Goal: Information Seeking & Learning: Learn about a topic

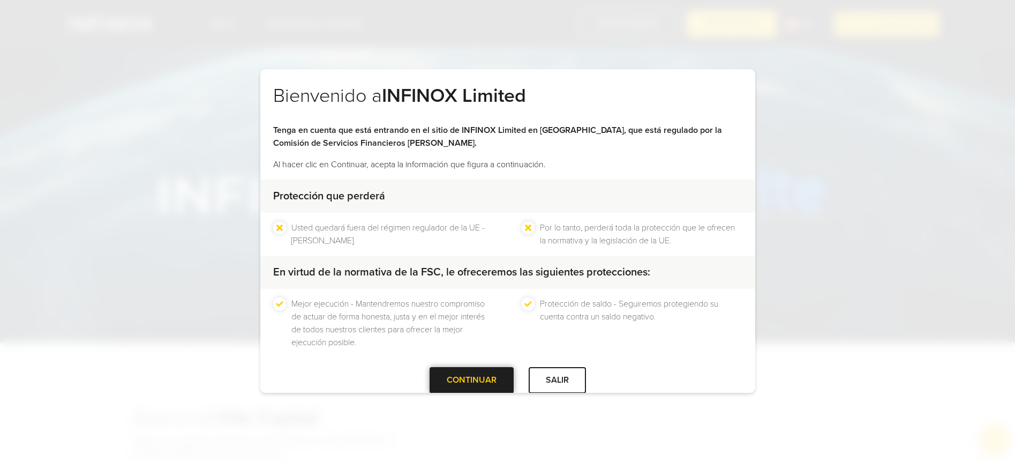
click at [471, 380] on div at bounding box center [471, 380] width 0 height 0
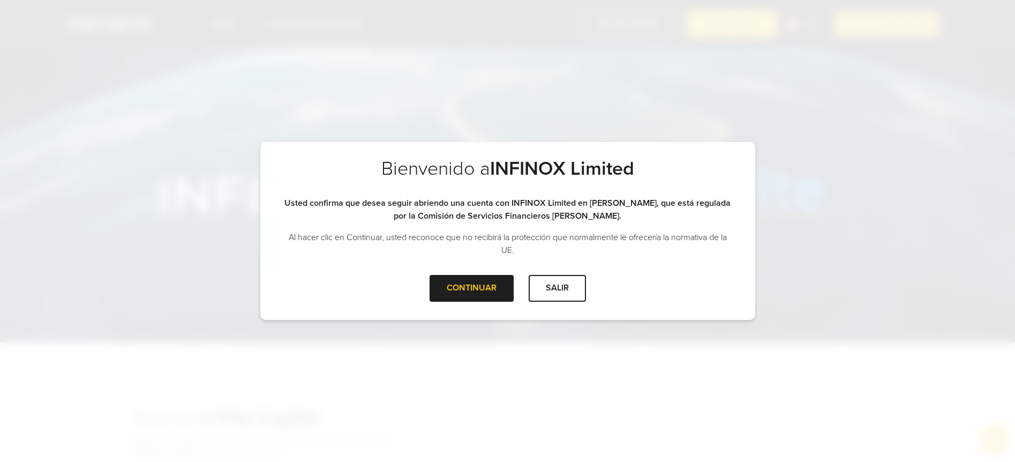
click at [442, 292] on div "CONTINUAR" at bounding box center [472, 288] width 84 height 26
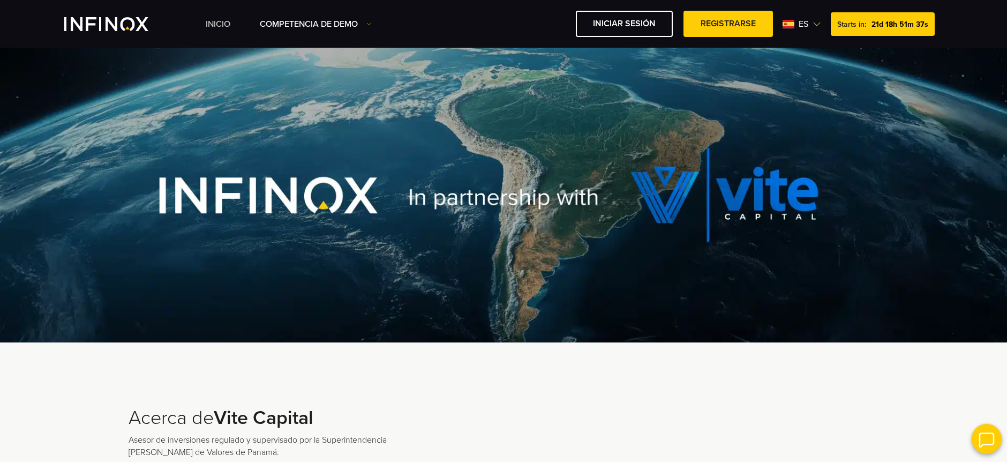
click at [225, 26] on link "INICIO" at bounding box center [218, 24] width 25 height 13
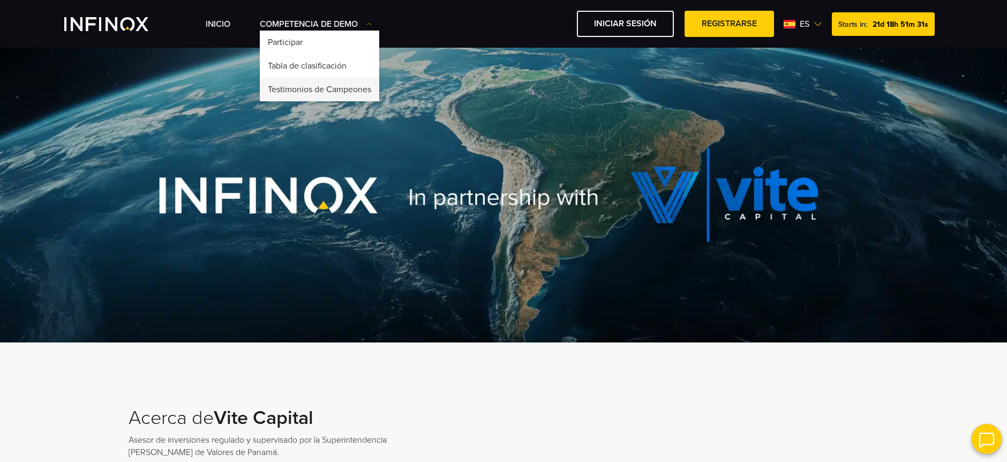
click at [314, 91] on link "Testimonios de Campeones" at bounding box center [319, 90] width 119 height 24
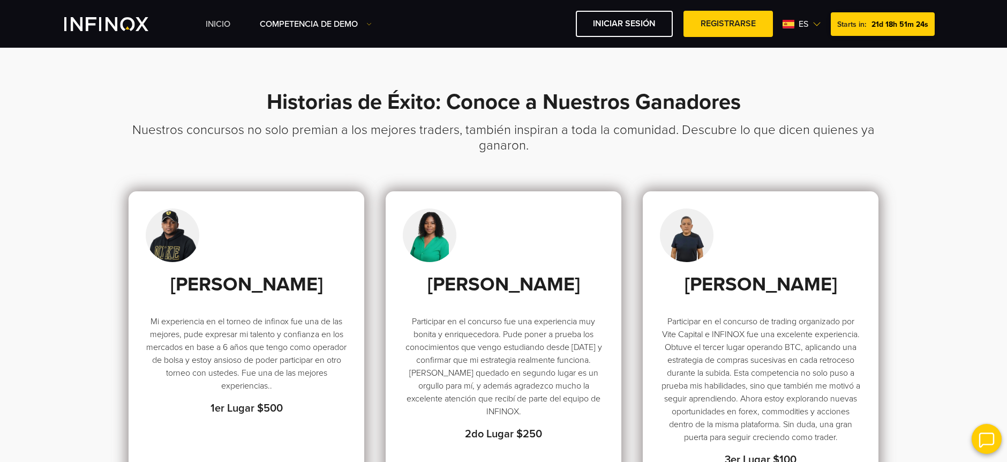
click at [227, 33] on div "INICIO Competencia de Demo Participar Starts in: es English" at bounding box center [574, 24] width 737 height 26
click at [227, 26] on link "INICIO" at bounding box center [218, 24] width 25 height 13
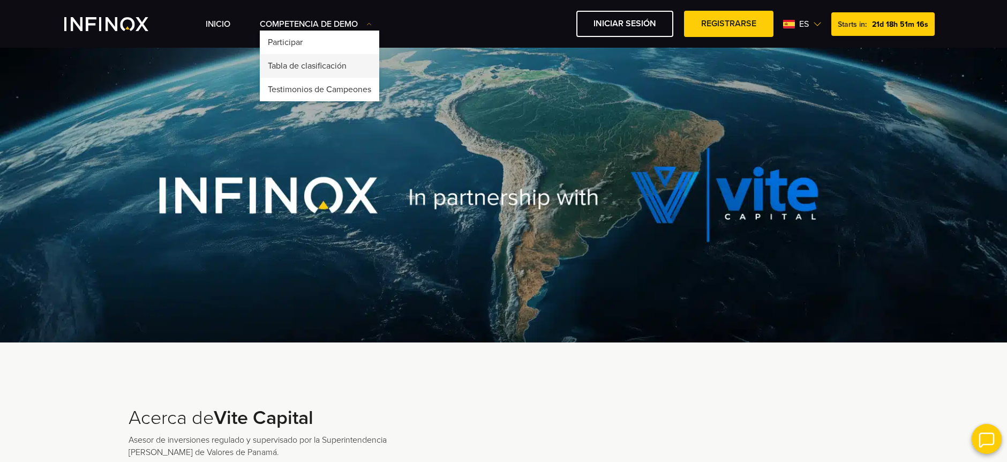
click at [288, 64] on link "Tabla de clasificación" at bounding box center [319, 66] width 119 height 24
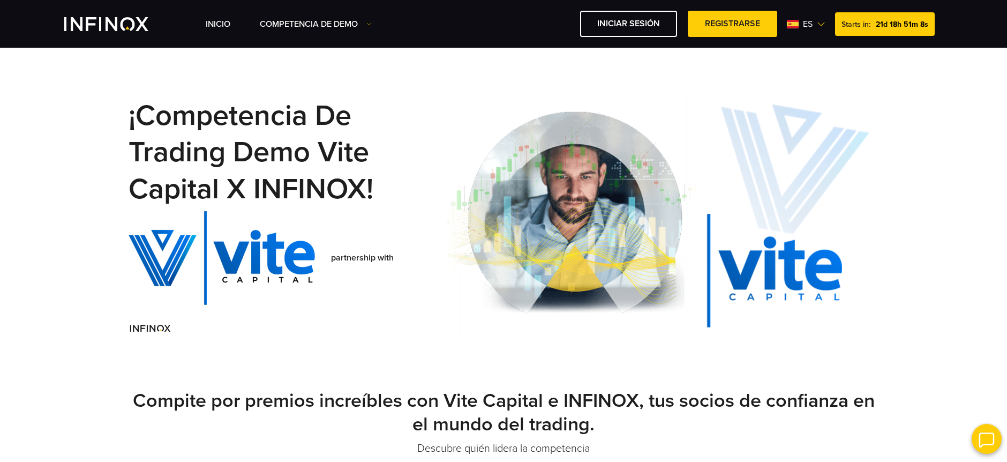
click at [232, 25] on ul "INICIO Competencia de Demo Participar" at bounding box center [297, 24] width 182 height 13
click at [222, 31] on div "INICIO Competencia de Demo Participar Starts in: es English" at bounding box center [574, 24] width 737 height 26
click at [223, 25] on link "INICIO" at bounding box center [218, 24] width 25 height 13
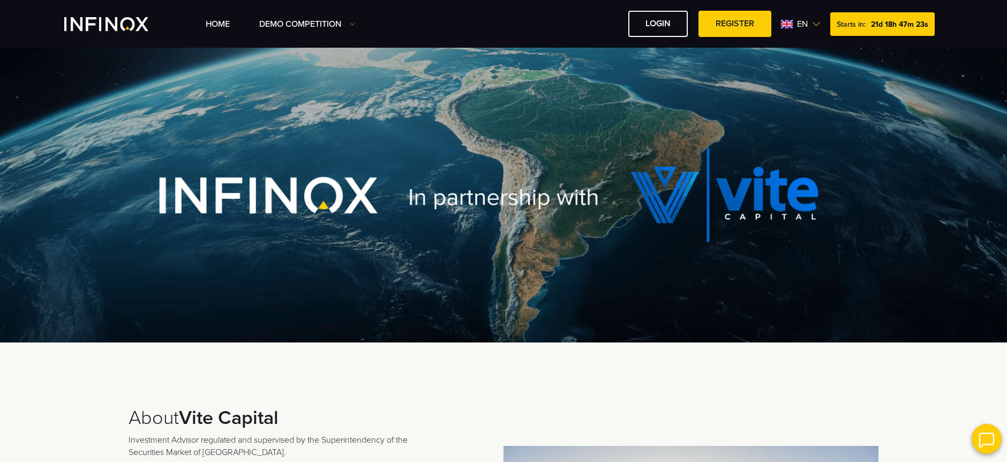
click at [803, 25] on span "en" at bounding box center [802, 24] width 19 height 13
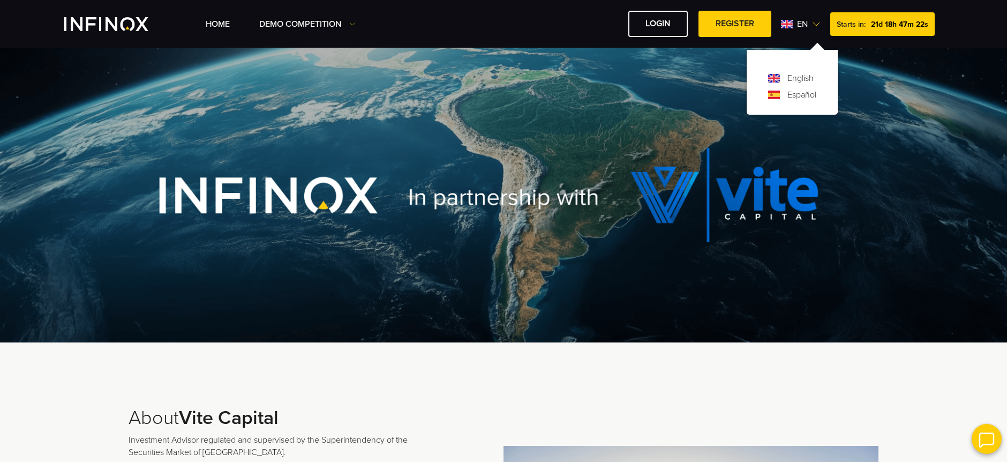
click at [792, 93] on link "Español" at bounding box center [801, 94] width 29 height 13
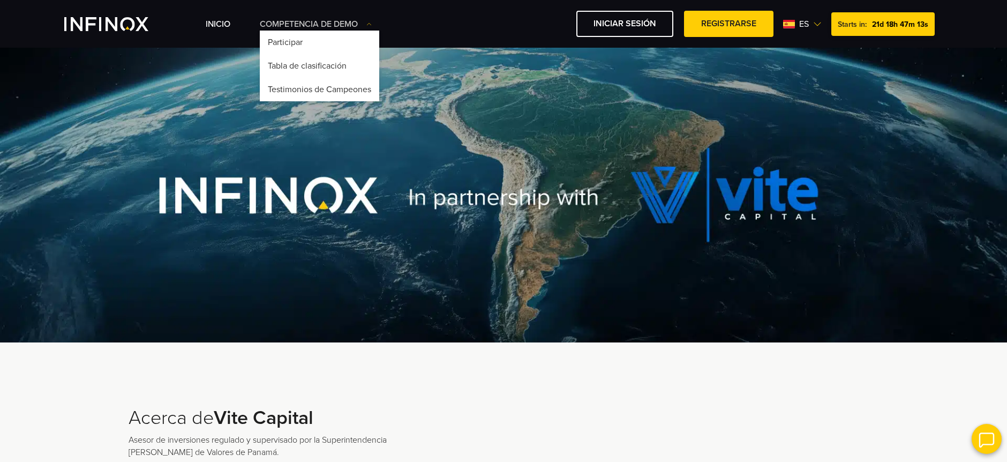
click at [334, 29] on li "Competencia de Demo Participar Tabla de clasificación" at bounding box center [316, 24] width 112 height 13
click at [317, 88] on link "Testimonios de Campeones" at bounding box center [319, 90] width 119 height 24
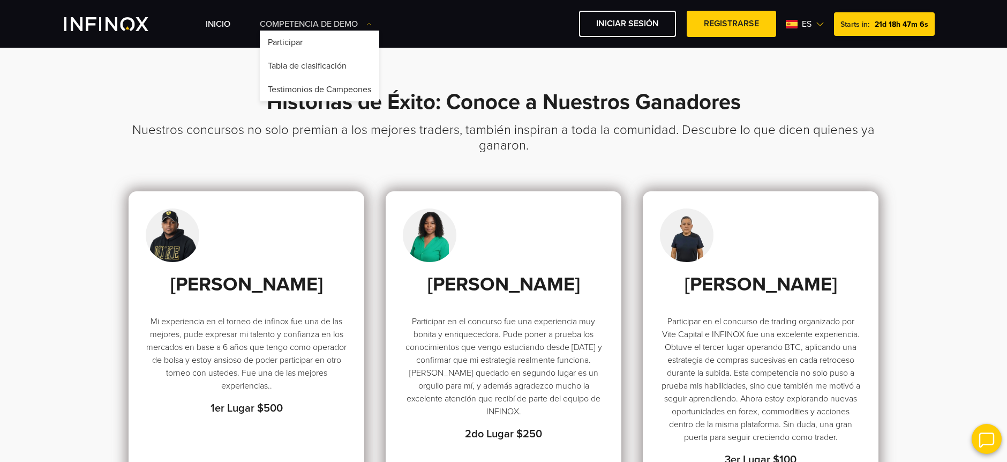
click at [314, 20] on link "Competencia de Demo" at bounding box center [316, 24] width 112 height 13
click at [309, 41] on link "Participar" at bounding box center [319, 43] width 119 height 24
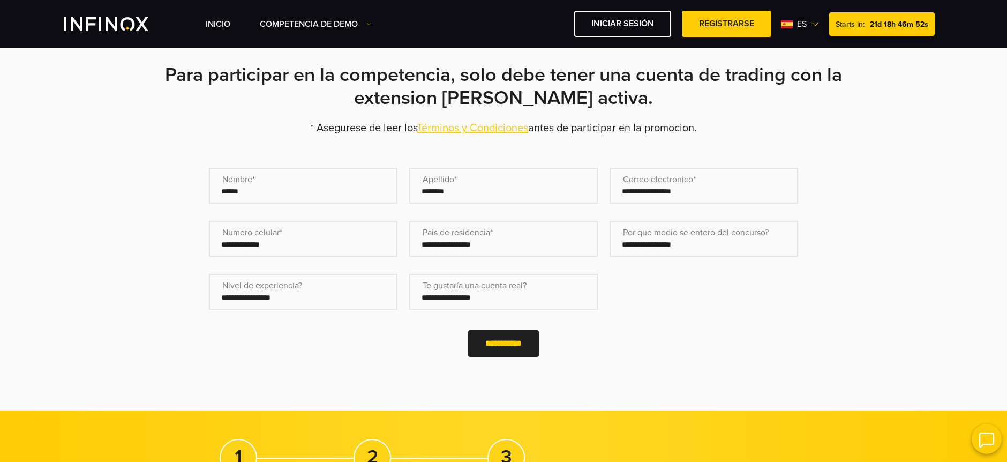
scroll to position [293, 0]
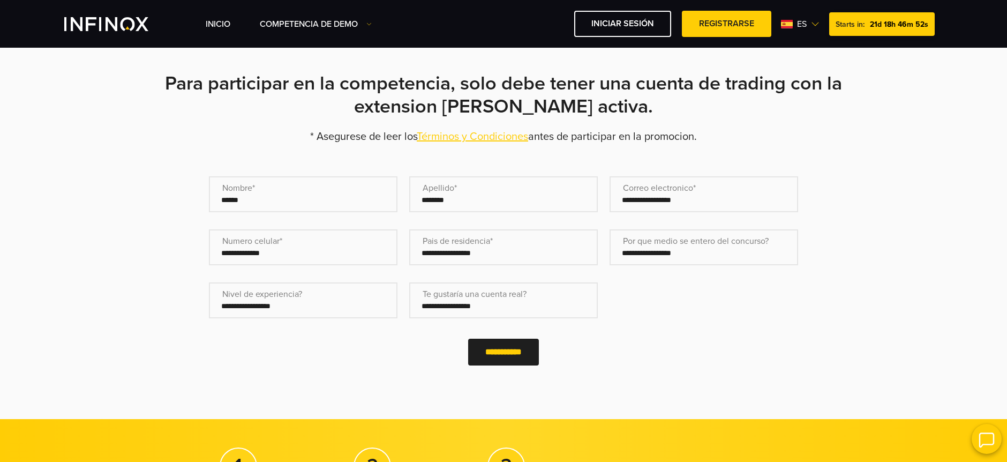
click at [504, 139] on link "Términos y Condiciones" at bounding box center [472, 136] width 111 height 13
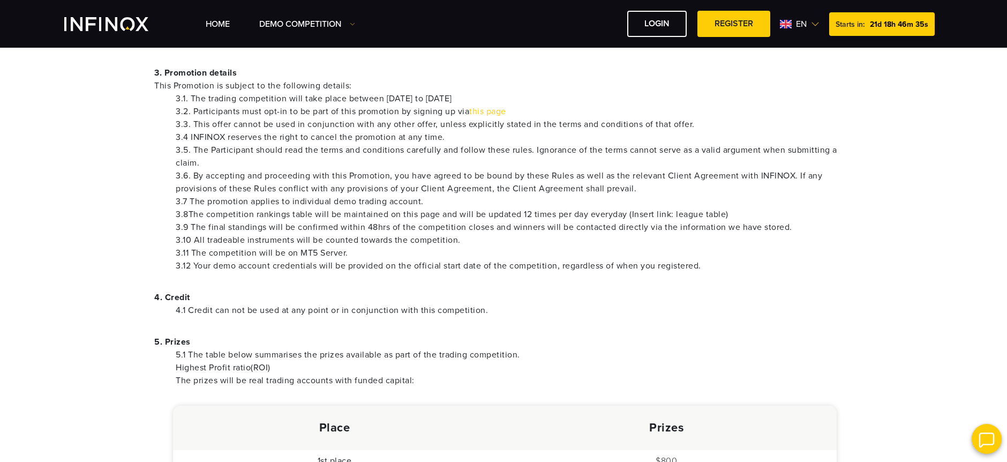
scroll to position [382, 0]
click at [191, 214] on li "3.8The competition rankings table will be maintained on this page and will be u…" at bounding box center [514, 213] width 677 height 13
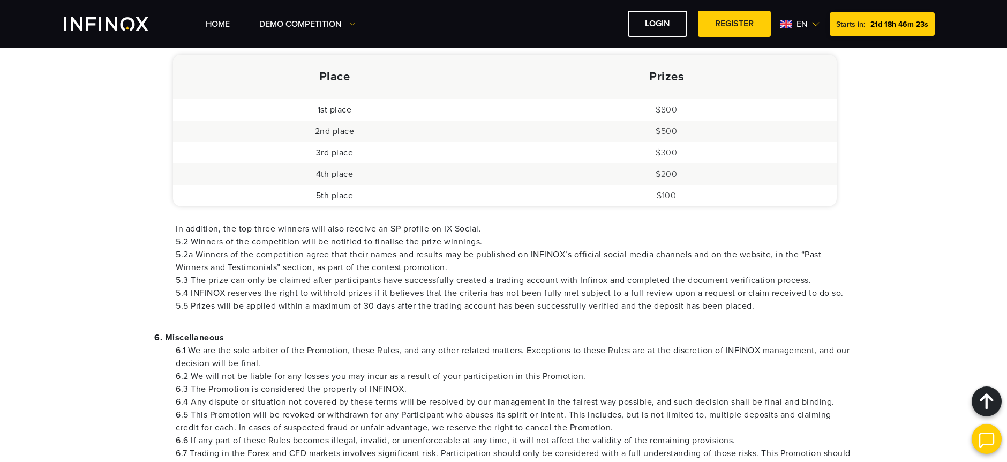
scroll to position [734, 0]
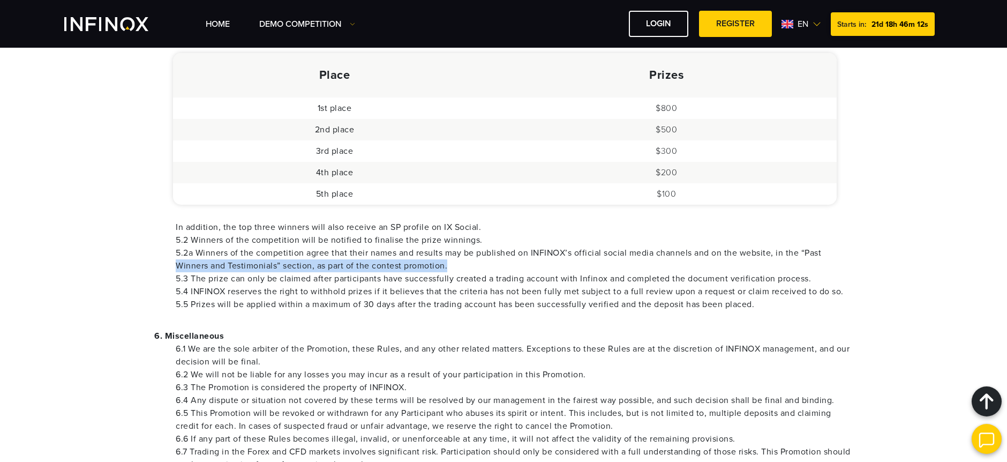
drag, startPoint x: 458, startPoint y: 264, endPoint x: 121, endPoint y: 263, distance: 336.9
click at [121, 263] on div "1. INFINOX reserves the right to withdraw the promotion at any time, at its sol…" at bounding box center [503, 34] width 771 height 1165
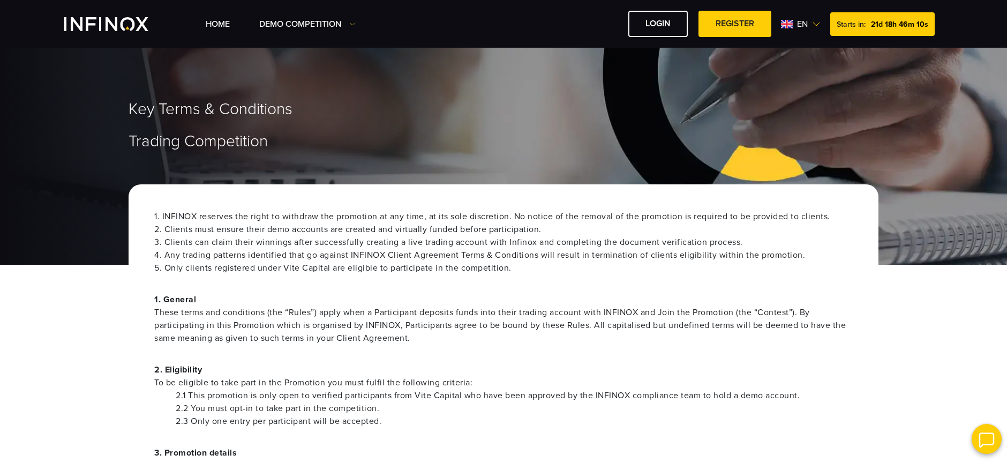
scroll to position [0, 0]
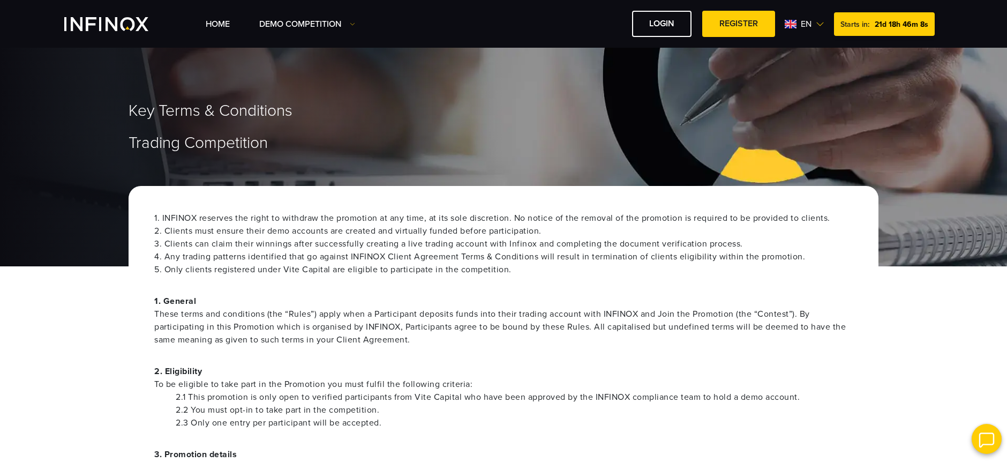
click at [820, 28] on img at bounding box center [820, 24] width 9 height 9
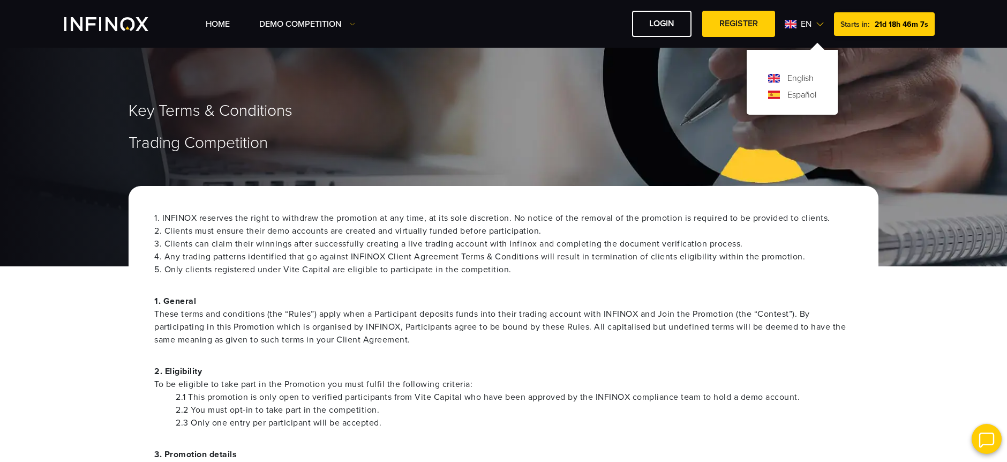
click at [795, 95] on link "Español" at bounding box center [801, 94] width 29 height 13
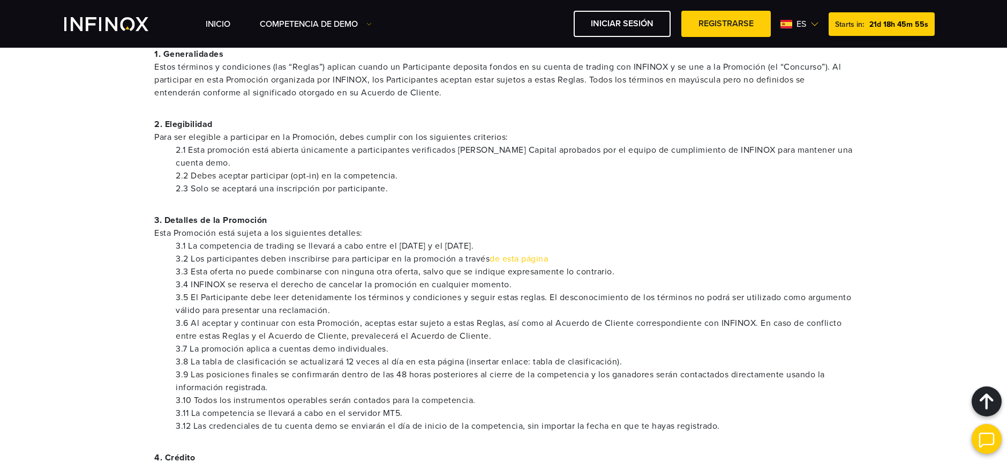
scroll to position [281, 0]
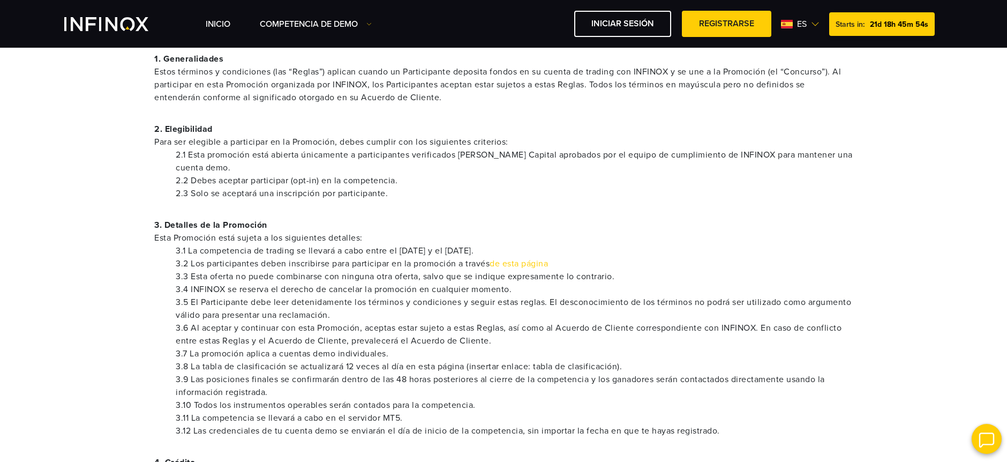
click at [532, 265] on link "de esta página" at bounding box center [518, 263] width 58 height 11
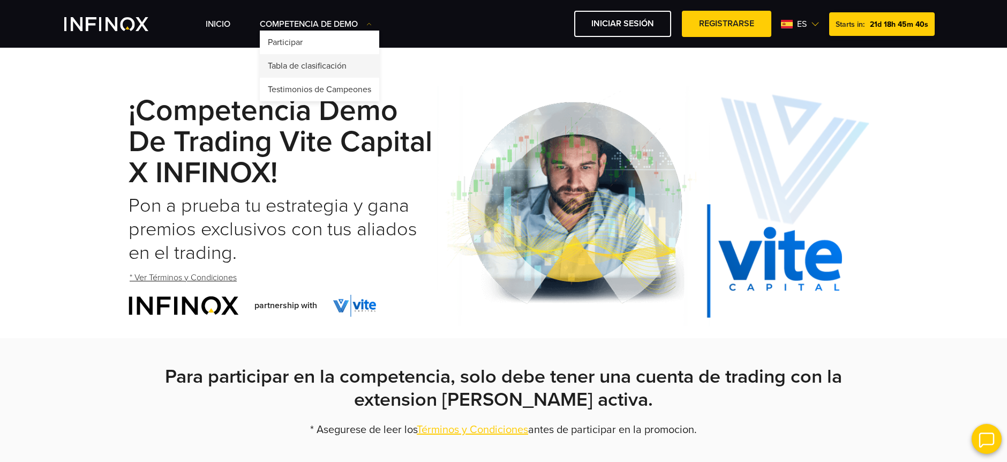
click at [315, 61] on link "Tabla de clasificación" at bounding box center [319, 66] width 119 height 24
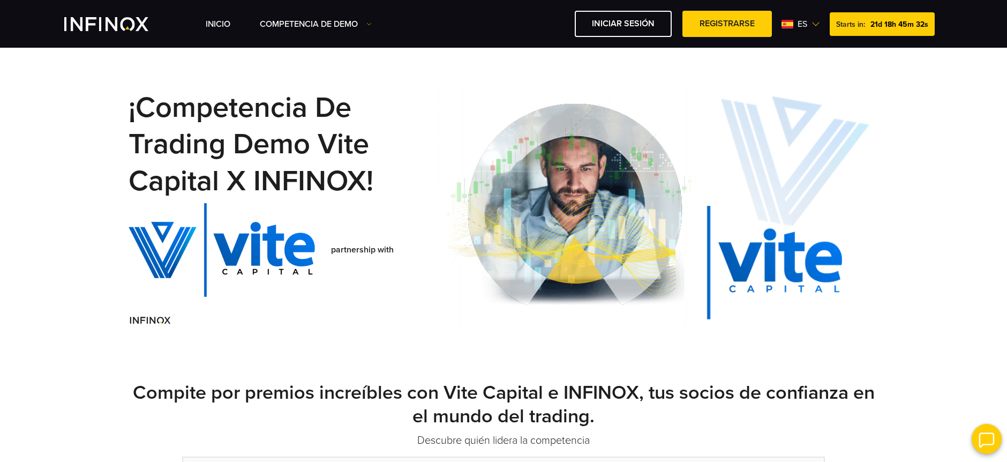
scroll to position [4, 0]
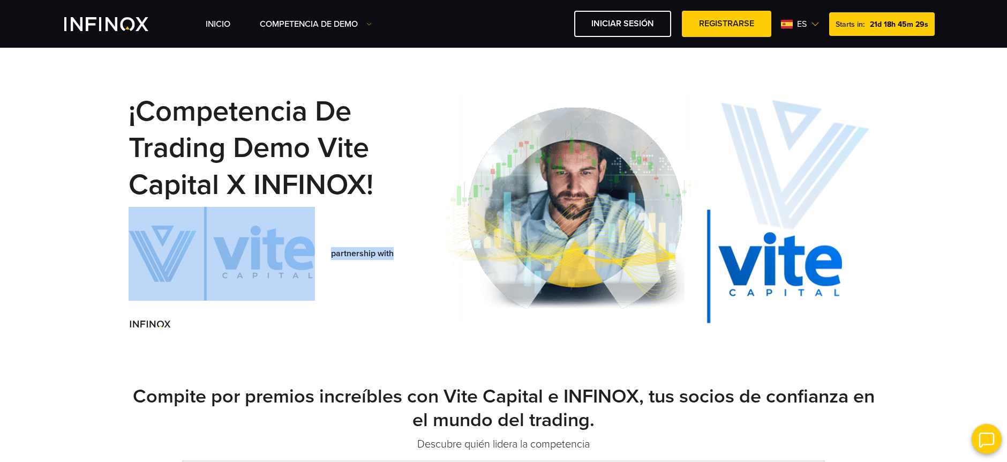
drag, startPoint x: 396, startPoint y: 254, endPoint x: 317, endPoint y: 263, distance: 79.3
click at [317, 263] on div "partnership with" at bounding box center [283, 269] width 308 height 124
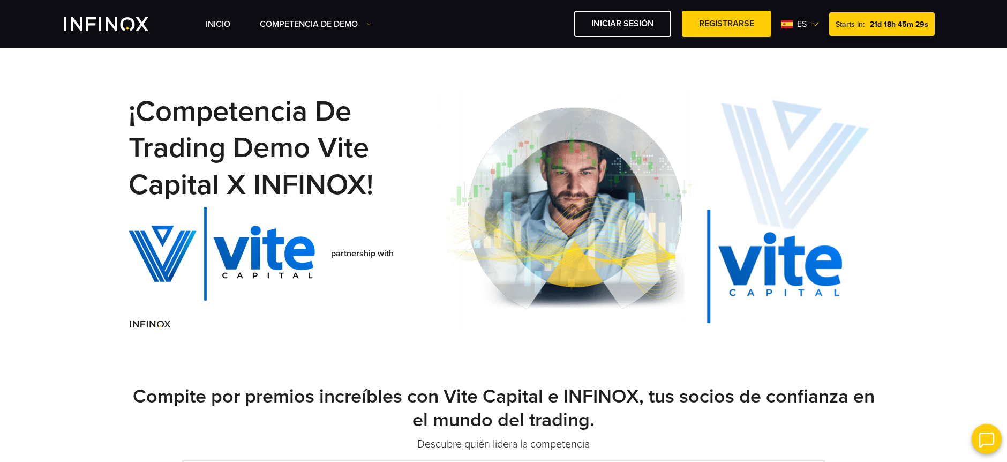
drag, startPoint x: 346, startPoint y: 288, endPoint x: 345, endPoint y: 299, distance: 11.9
click at [346, 288] on div "partnership with" at bounding box center [283, 269] width 308 height 124
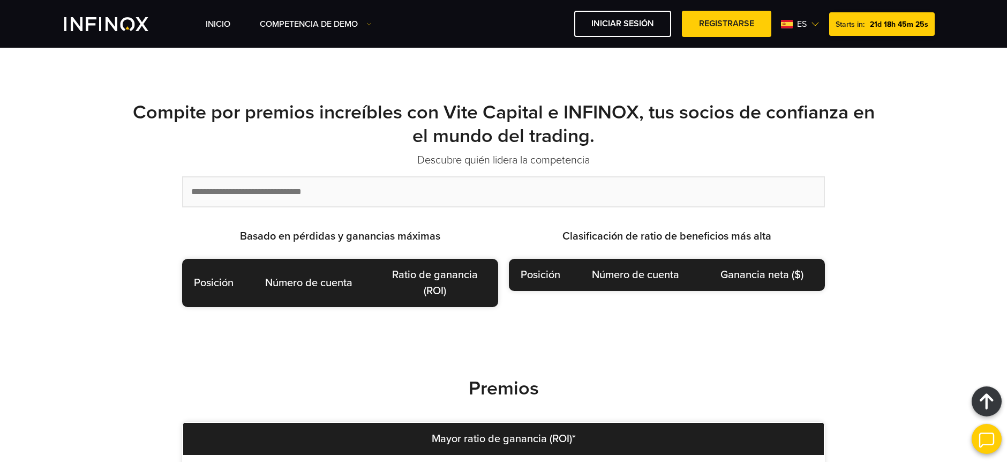
scroll to position [0, 0]
